Goal: Information Seeking & Learning: Learn about a topic

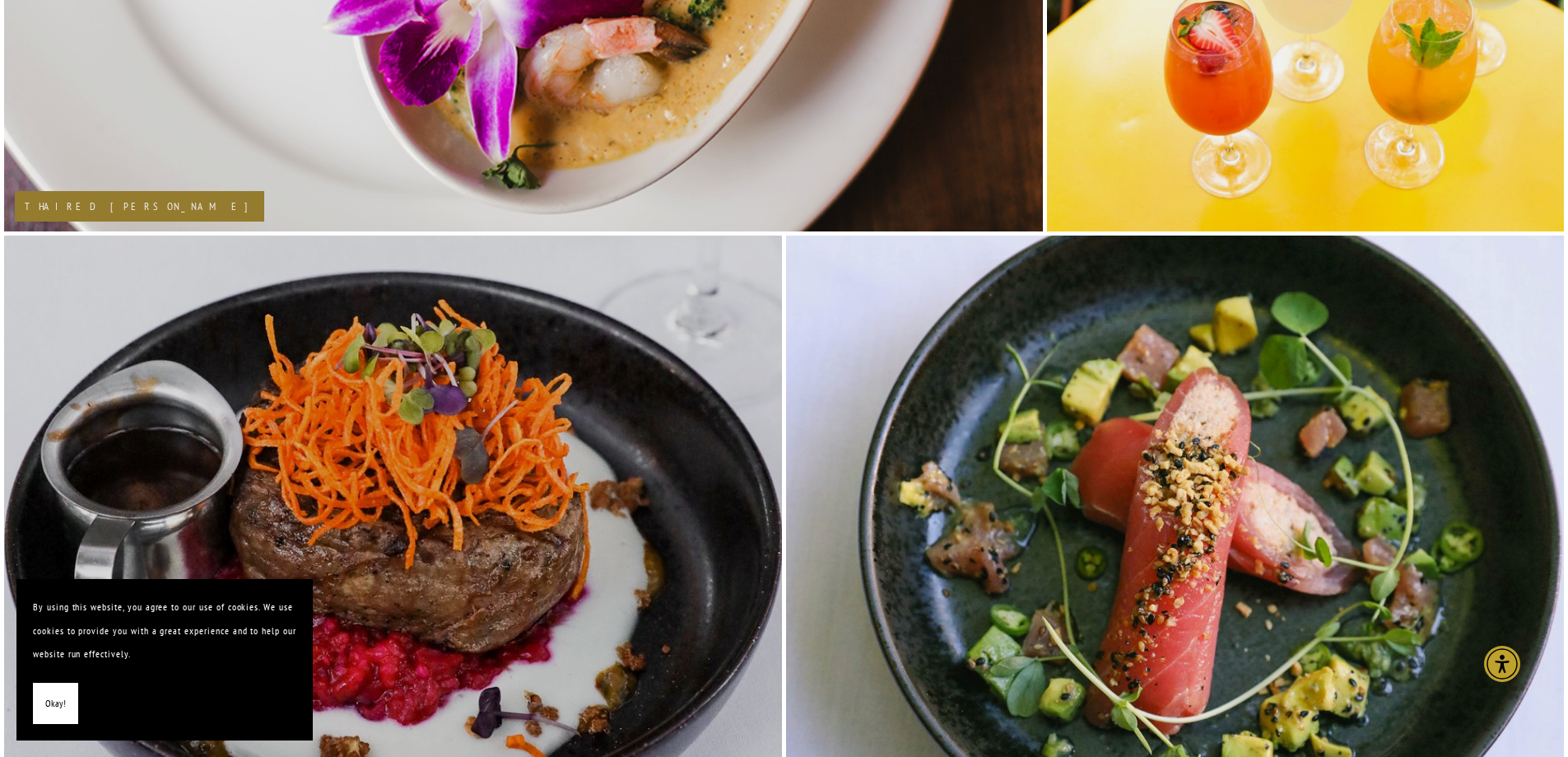
scroll to position [2224, 0]
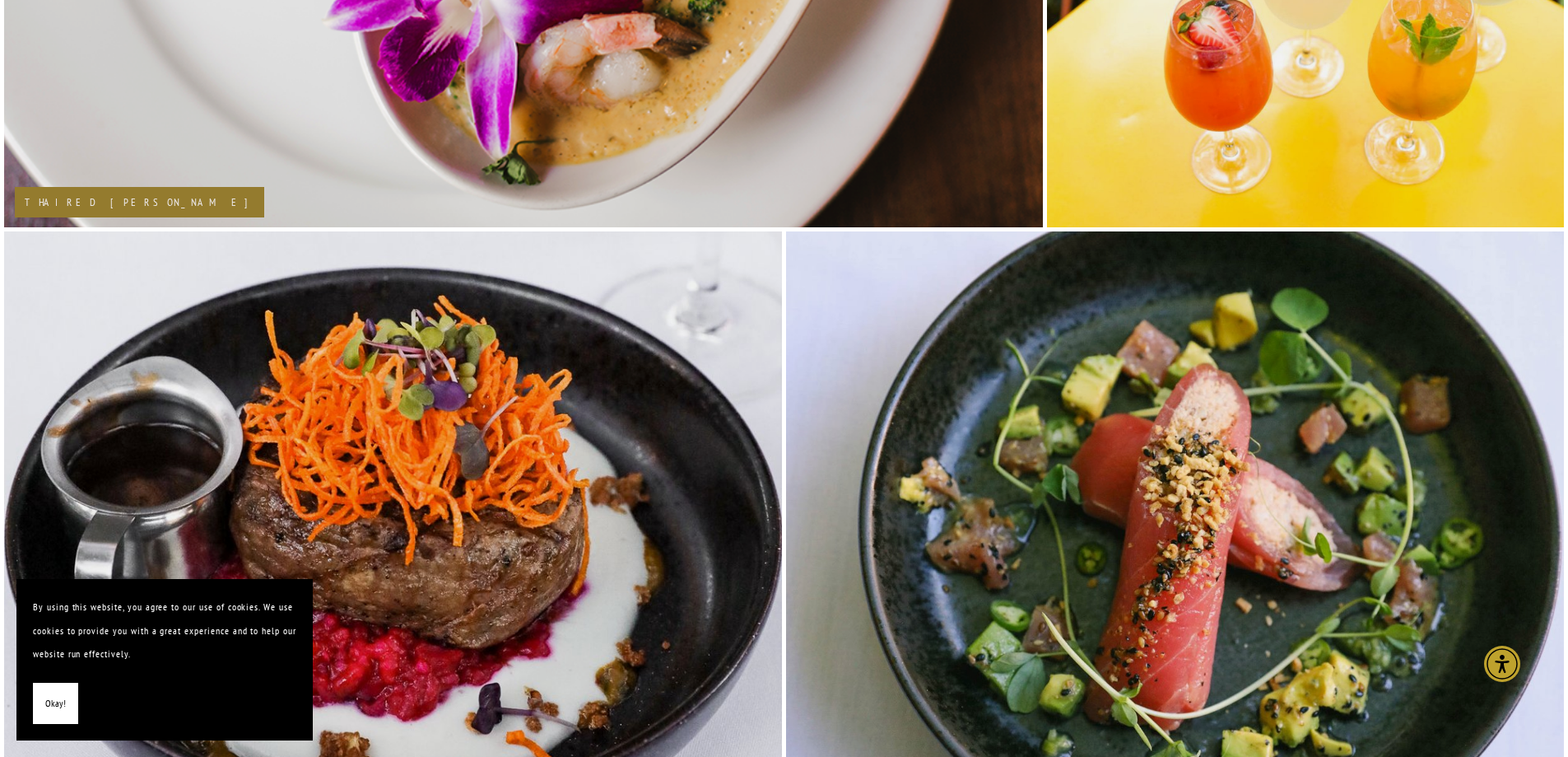
click at [57, 695] on span "Okay!" at bounding box center [56, 703] width 21 height 24
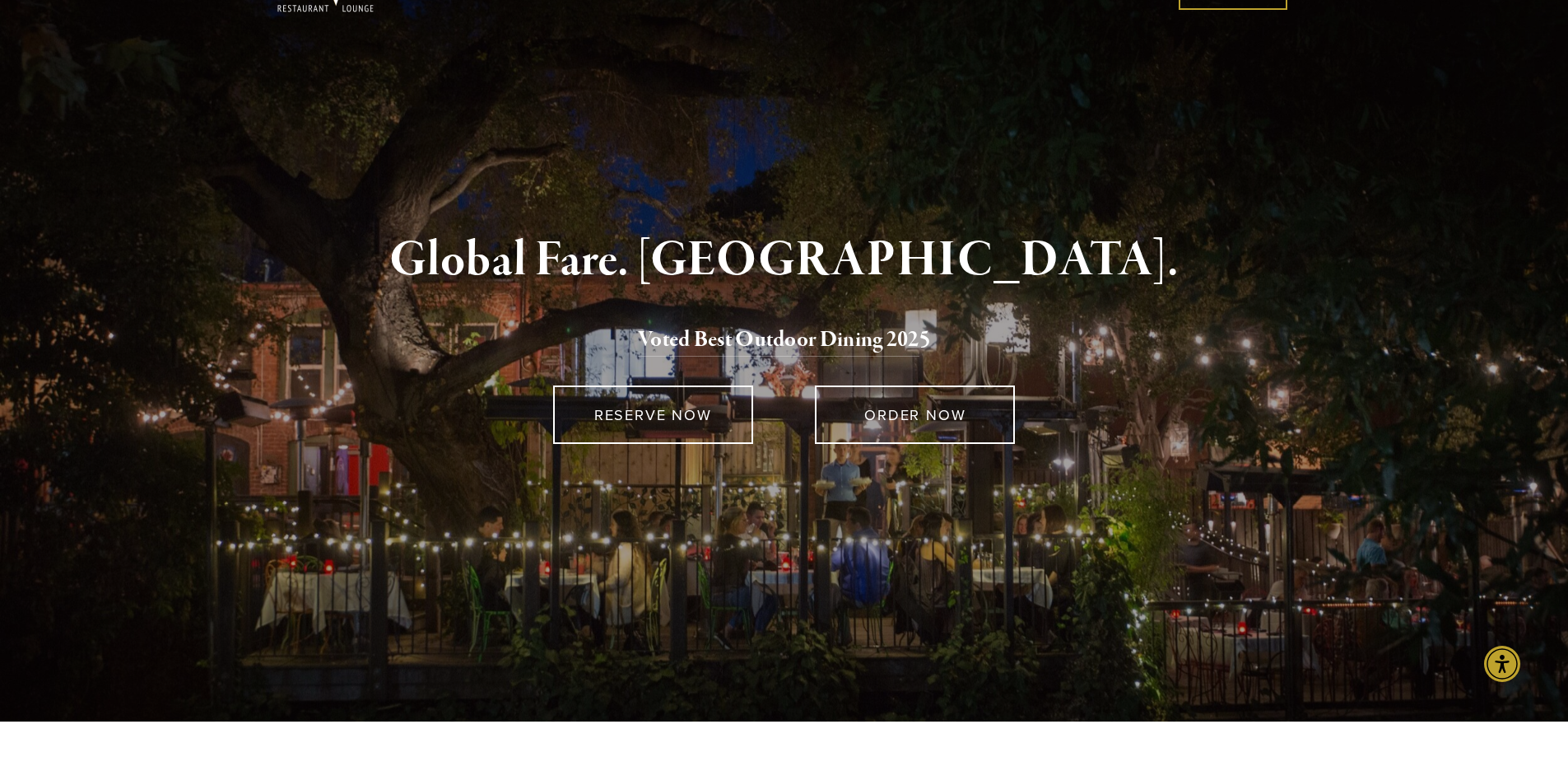
scroll to position [0, 0]
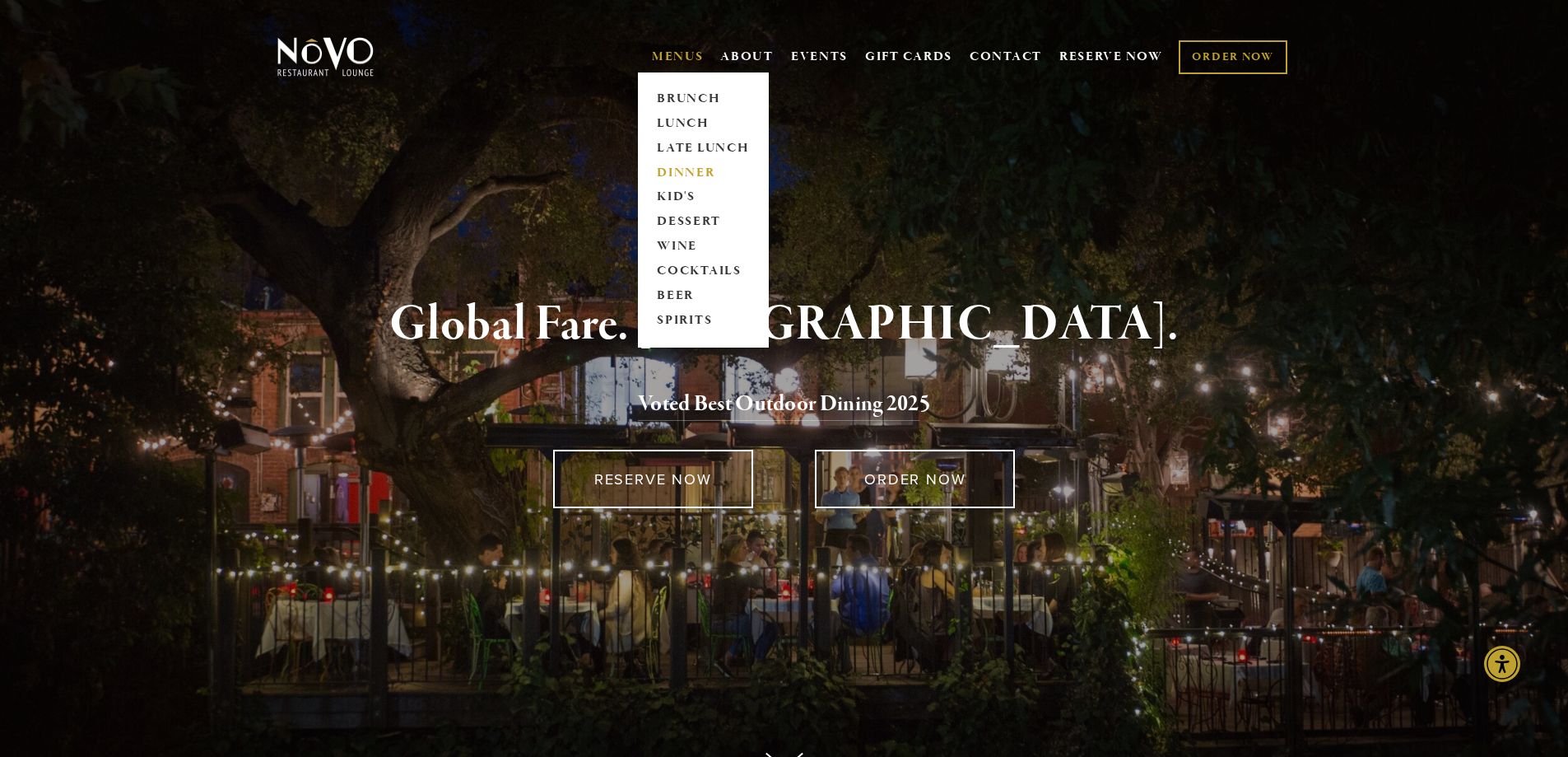
click at [678, 177] on link "DINNER" at bounding box center [703, 173] width 103 height 25
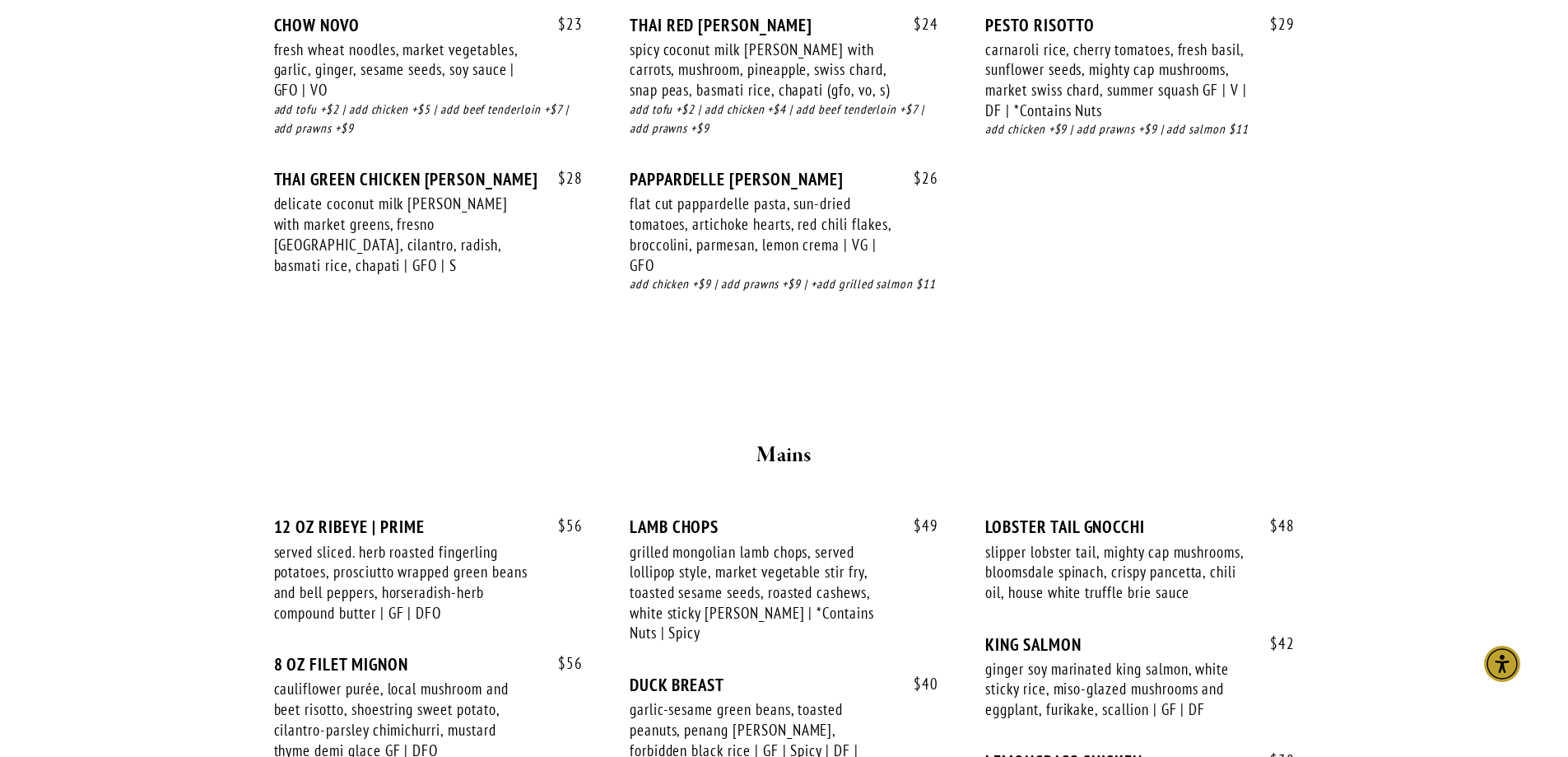
scroll to position [2635, 0]
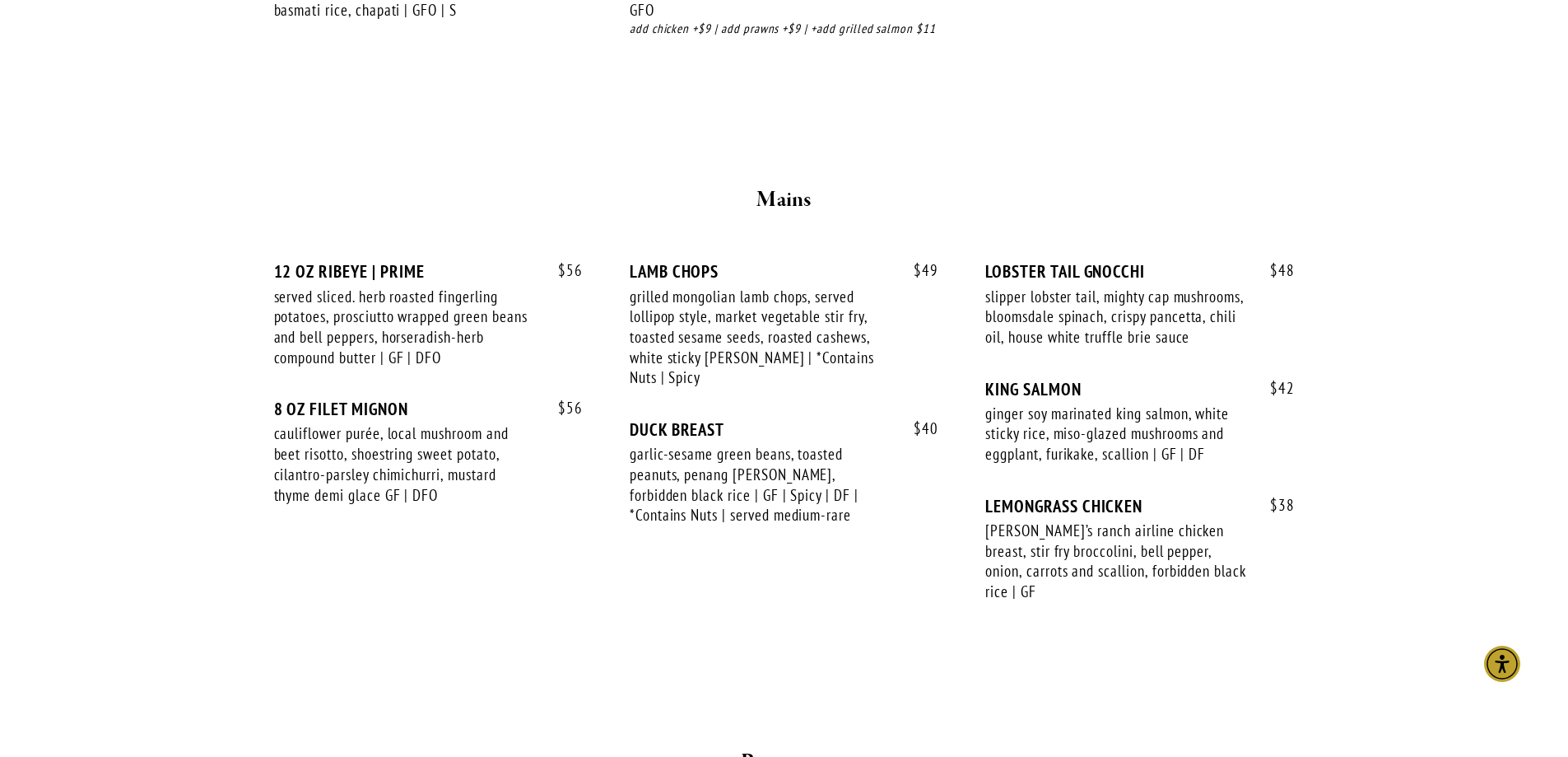
click at [347, 282] on div "12 OZ RIBEYE | PRIME" at bounding box center [428, 271] width 309 height 21
